Goal: Information Seeking & Learning: Understand process/instructions

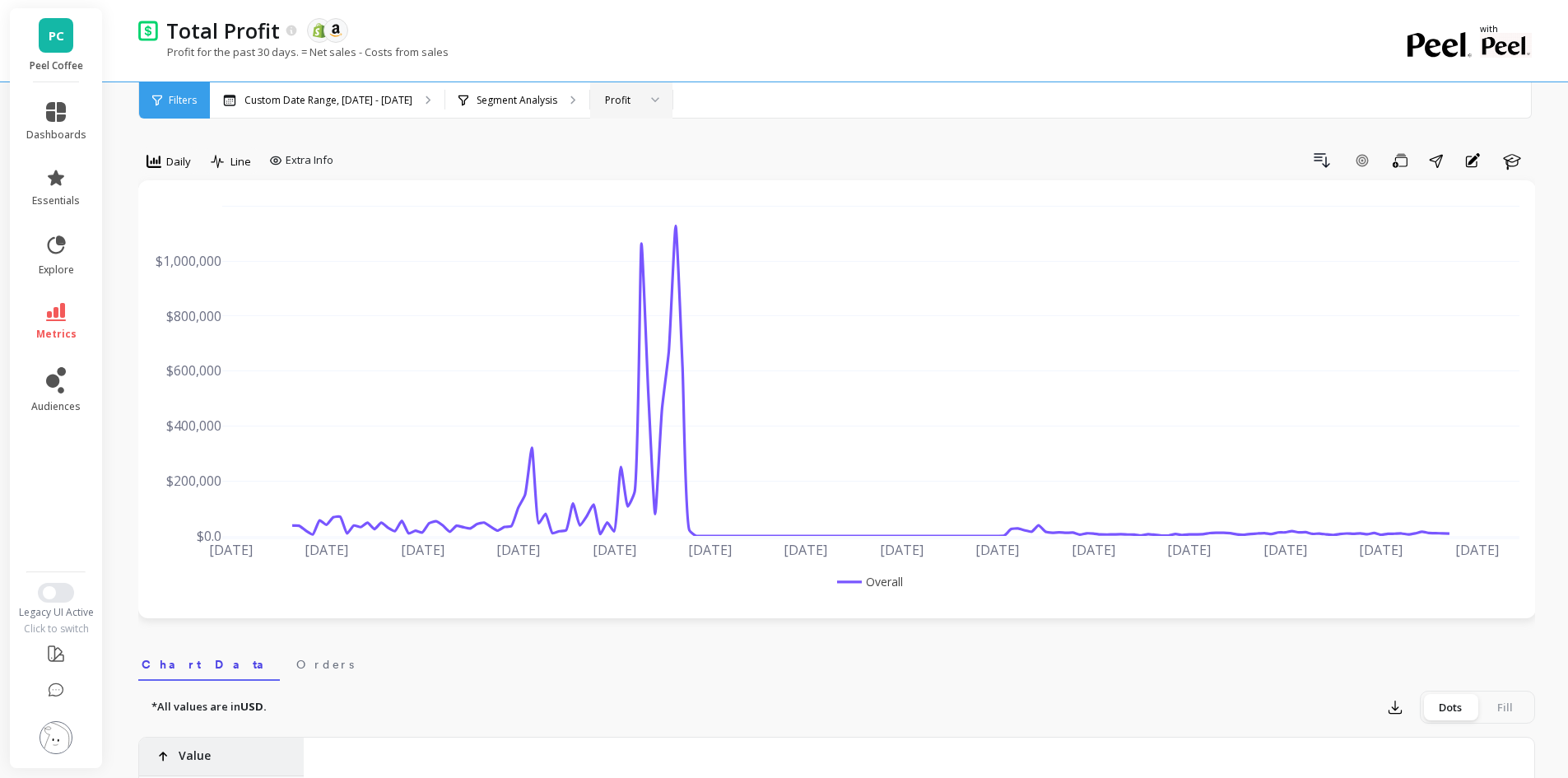
scroll to position [0, 5492]
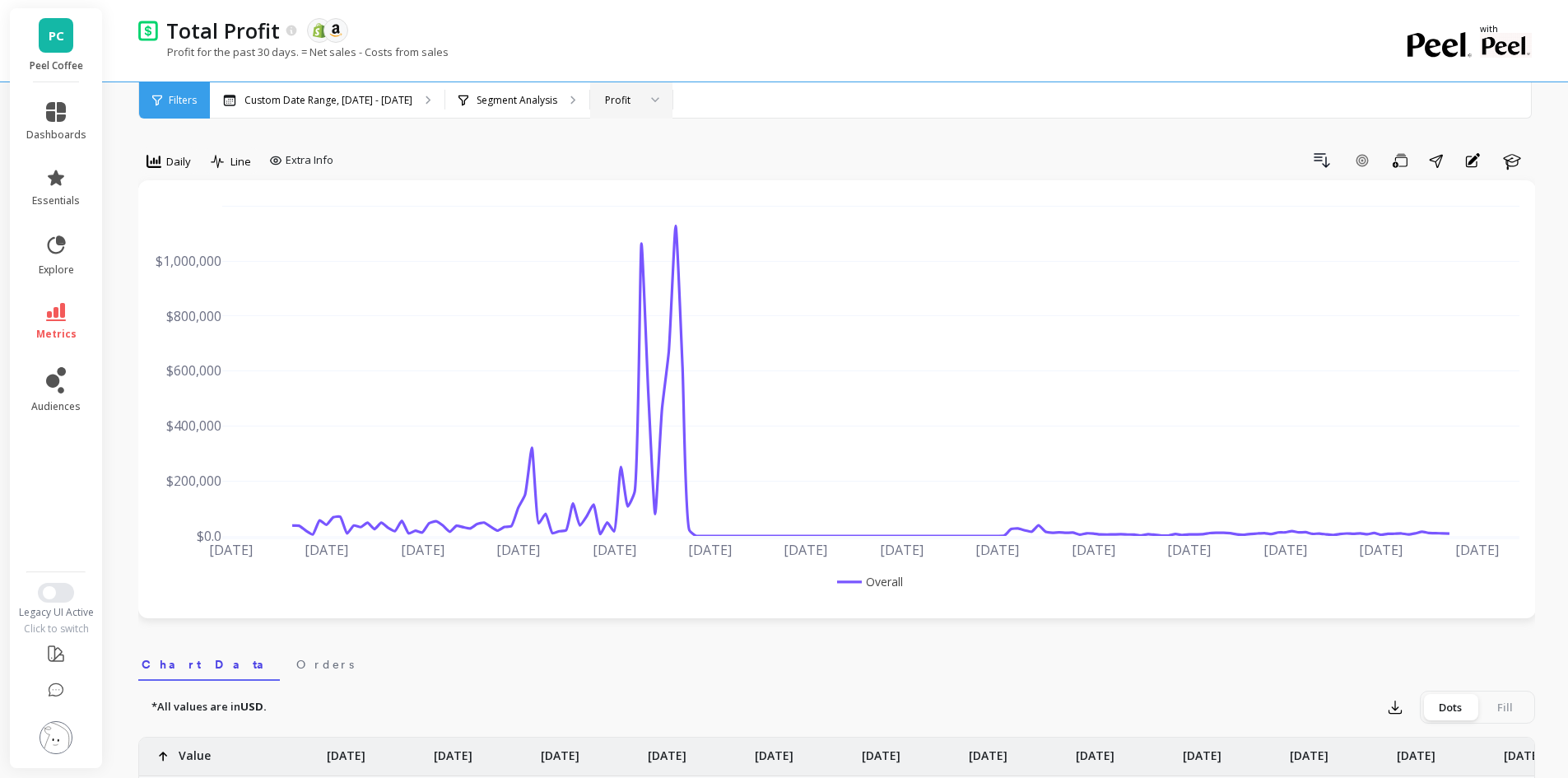
click at [639, 95] on div at bounding box center [649, 100] width 20 height 37
click at [332, 95] on p "Custom Date Range, Apr 1 - Sep 17" at bounding box center [328, 100] width 168 height 13
drag, startPoint x: 367, startPoint y: 47, endPoint x: 460, endPoint y: 51, distance: 93.1
click at [460, 51] on div "Profit for the past 30 days. = Net sales - Costs from sales" at bounding box center [769, 60] width 1261 height 31
copy p "Costs from sales"
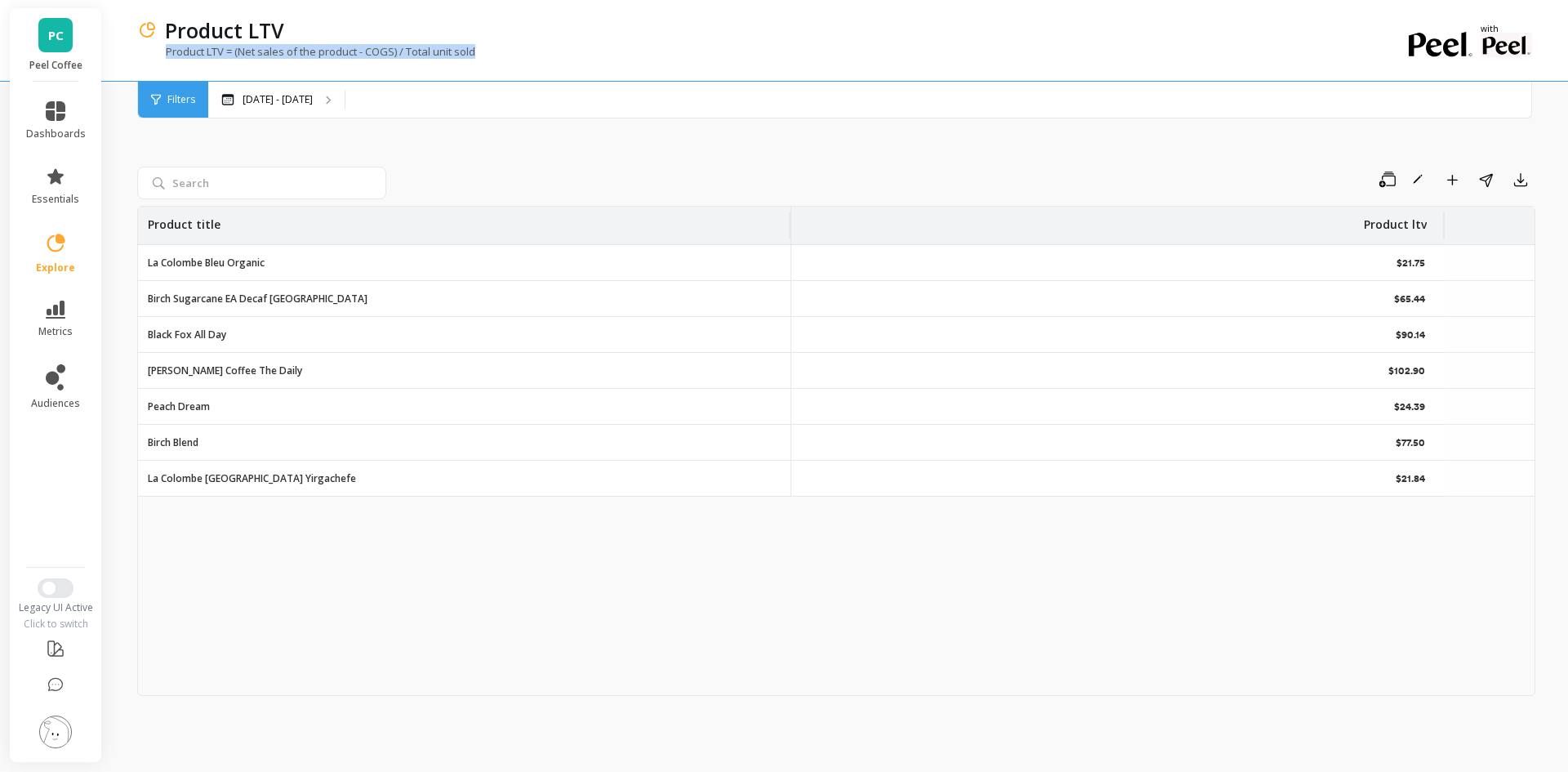
drag, startPoint x: 498, startPoint y: 48, endPoint x: 166, endPoint y: 51, distance: 332.0
click at [166, 51] on div "Product LTV = (Net sales of the product - COGS) / Total unit sold" at bounding box center [769, 59] width 1264 height 31
copy p "Product LTV = (Net sales of the product - COGS) / Total unit sold"
drag, startPoint x: 291, startPoint y: 32, endPoint x: 158, endPoint y: 33, distance: 133.0
click at [158, 33] on div "Product LTV" at bounding box center [779, 29] width 1244 height 28
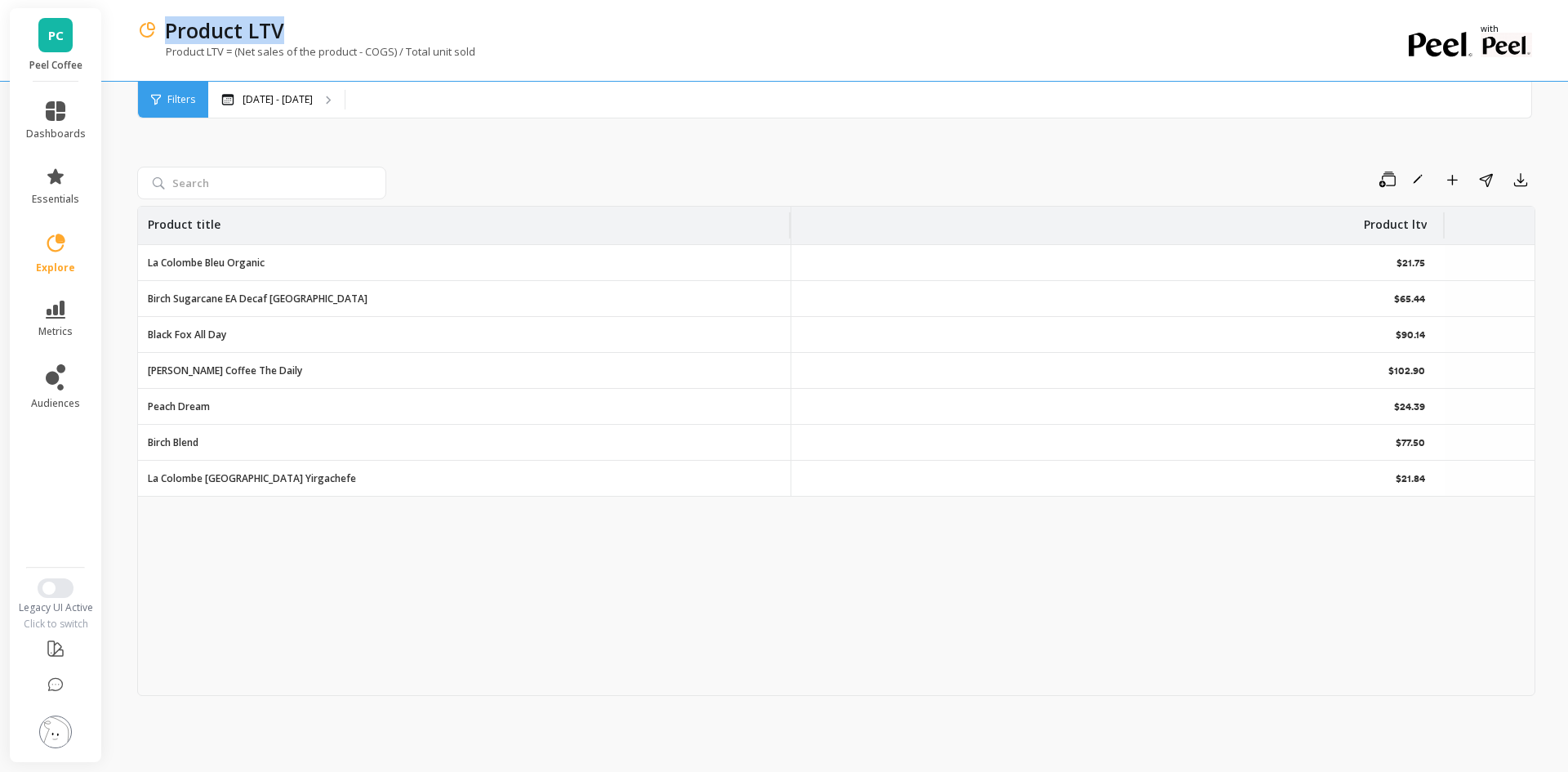
copy p "Product LTV"
